Goal: Task Accomplishment & Management: Manage account settings

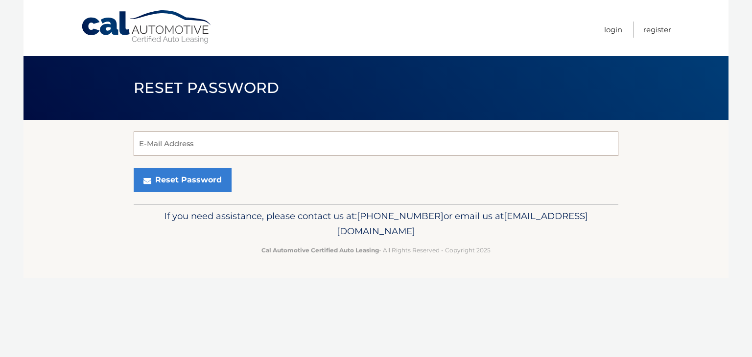
click at [208, 143] on input "E-Mail Address" at bounding box center [376, 144] width 485 height 24
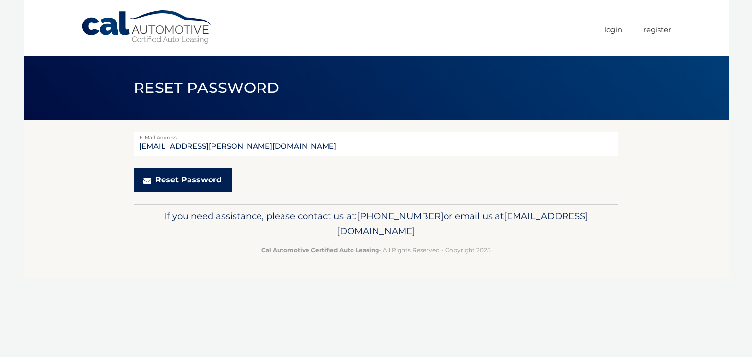
type input "peg.simek@gmail.com"
click at [166, 181] on button "Reset Password" at bounding box center [183, 180] width 98 height 24
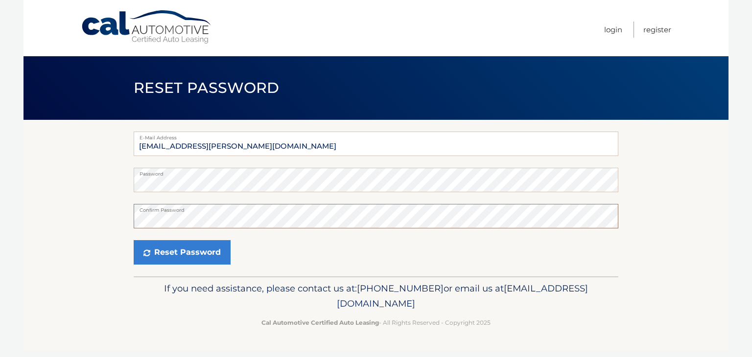
click at [134, 240] on button "Reset Password" at bounding box center [182, 252] width 97 height 24
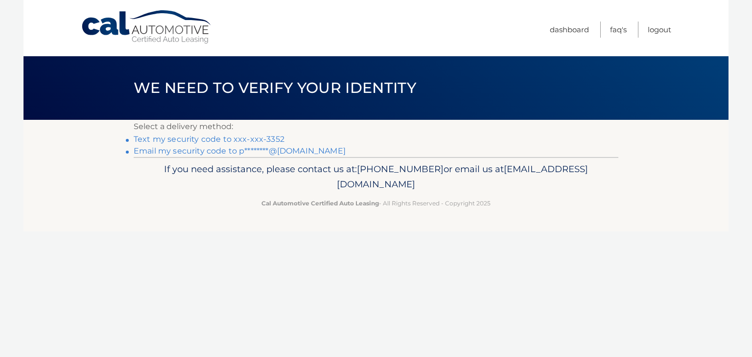
click at [211, 140] on link "Text my security code to xxx-xxx-3352" at bounding box center [209, 139] width 151 height 9
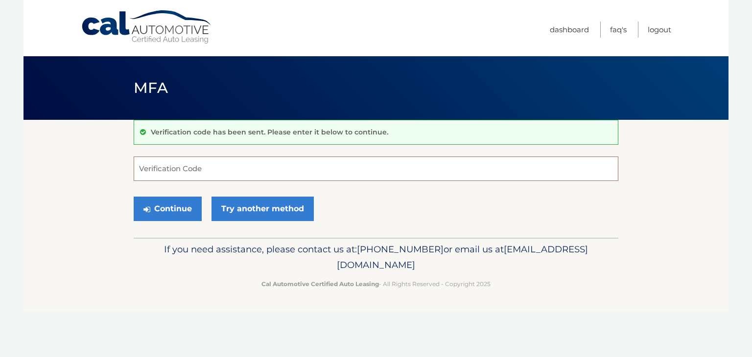
click at [169, 171] on input "Verification Code" at bounding box center [376, 169] width 485 height 24
click at [210, 165] on input "Verification Code" at bounding box center [376, 169] width 485 height 24
type input "015250"
click at [164, 205] on button "Continue" at bounding box center [168, 209] width 68 height 24
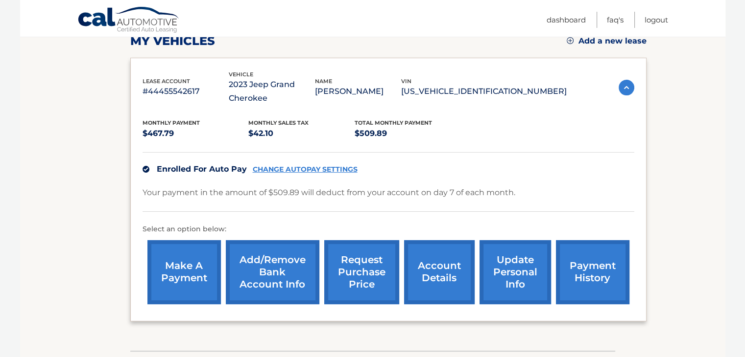
scroll to position [147, 0]
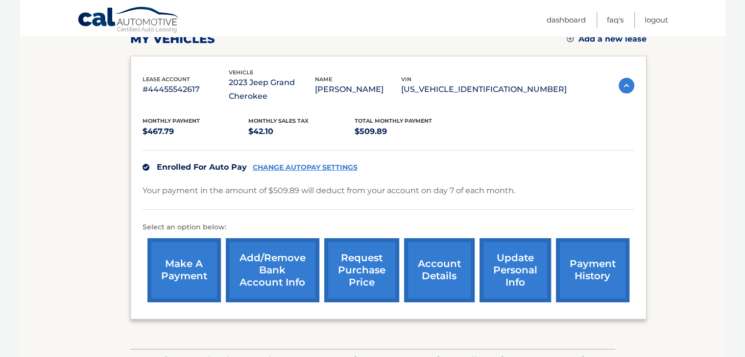
click at [435, 269] on link "account details" at bounding box center [439, 270] width 70 height 64
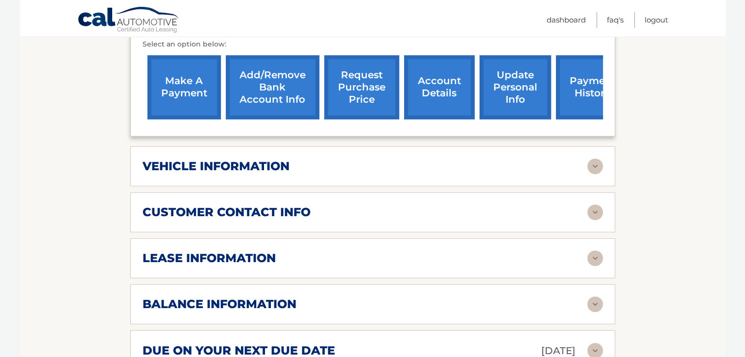
scroll to position [392, 0]
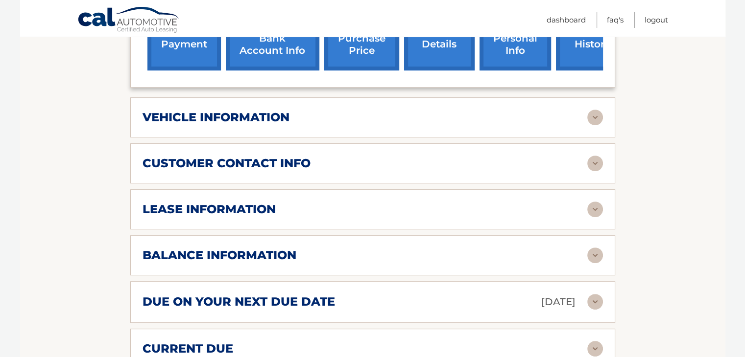
click at [592, 255] on img at bounding box center [595, 256] width 16 height 16
